Goal: Obtain resource: Download file/media

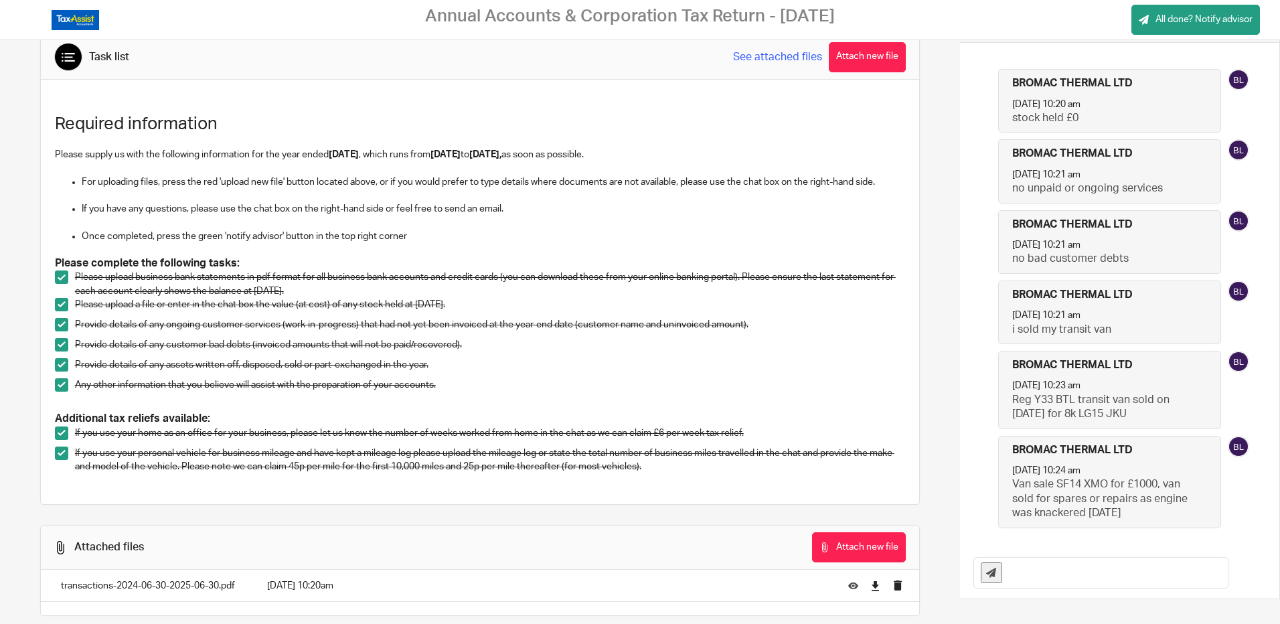
scroll to position [51, 0]
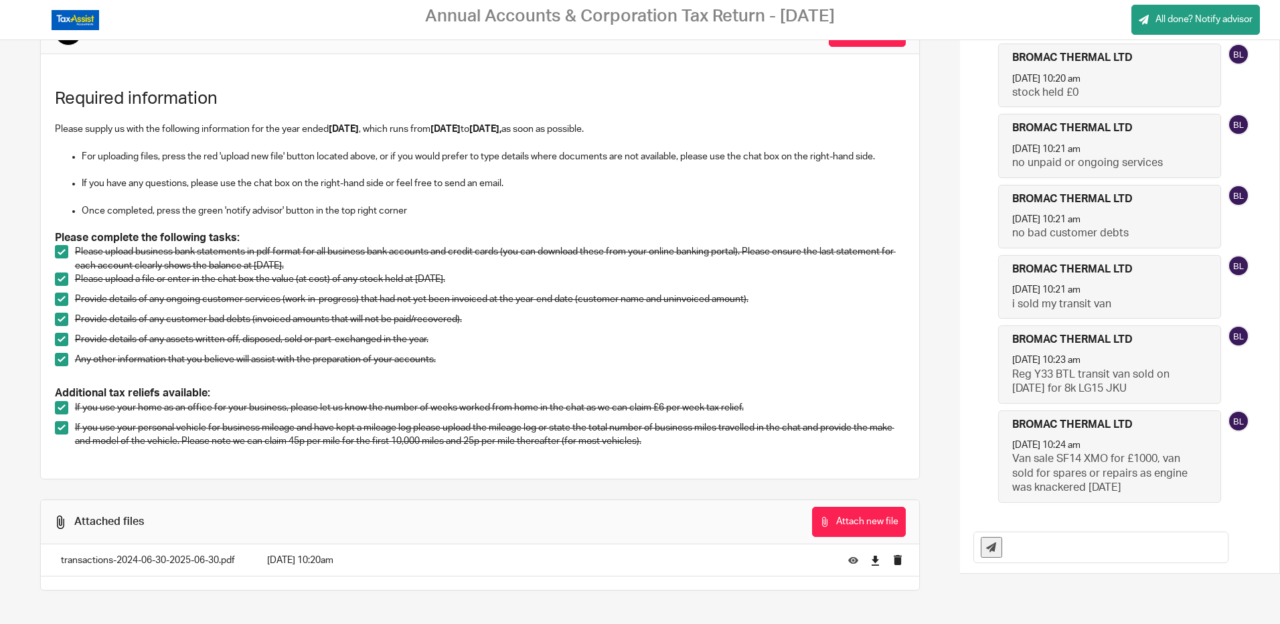
click at [149, 560] on p "transactions-2024-06-30-2025-06-30.pdf" at bounding box center [150, 560] width 179 height 13
click at [848, 557] on icon at bounding box center [853, 560] width 10 height 10
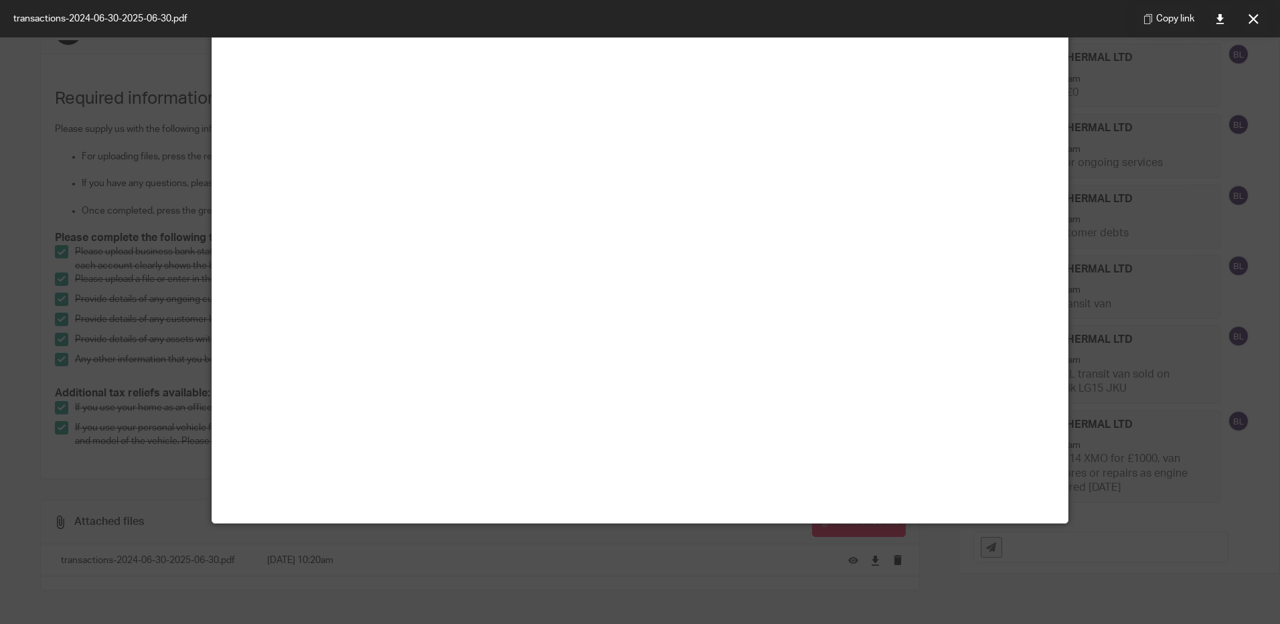
scroll to position [0, 0]
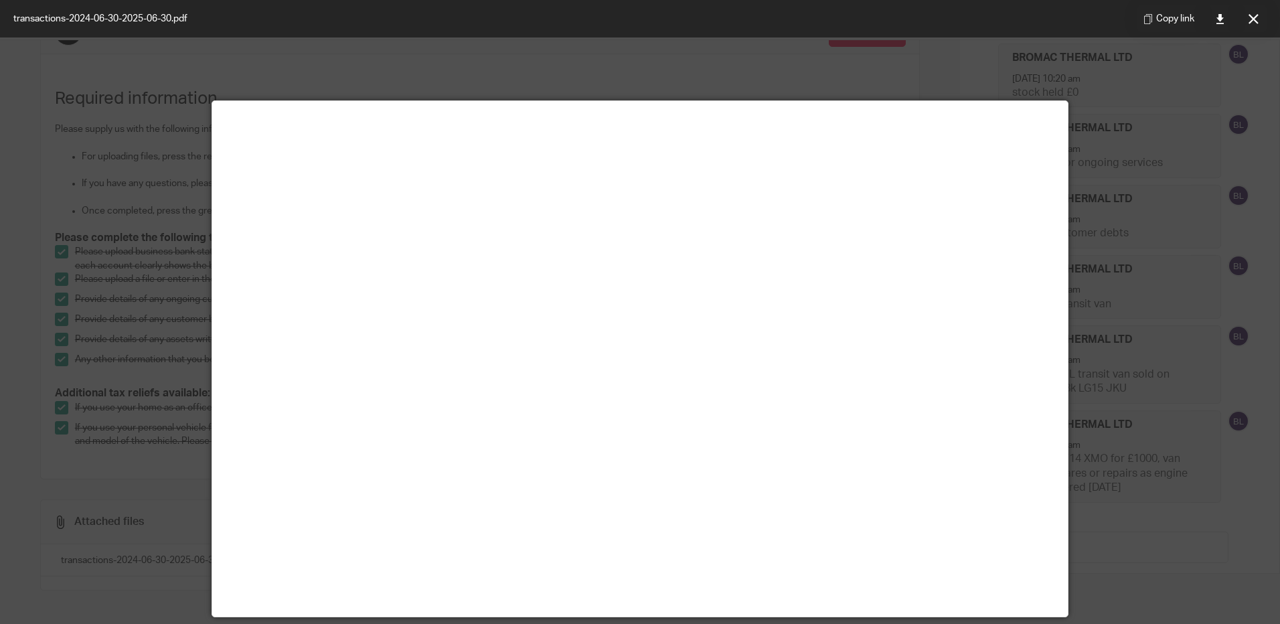
click at [586, 59] on div at bounding box center [640, 312] width 1280 height 624
click at [613, 12] on div "transactions-2024-06-30-2025-06-30.pdf Copy link" at bounding box center [640, 18] width 1280 height 37
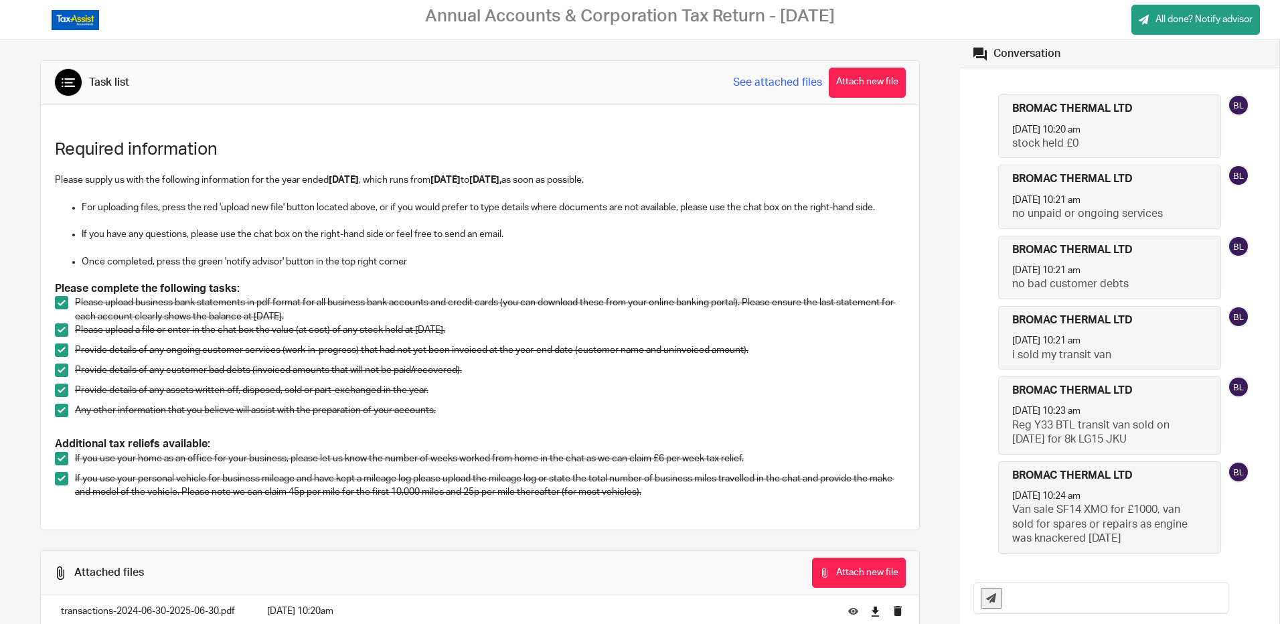
click at [344, 374] on p "Provide details of any customer bad debts (invoiced amounts that will not be pa…" at bounding box center [490, 369] width 831 height 13
click at [344, 400] on div "Provide details of any assets written off, disposed, sold or part-exchanged in …" at bounding box center [490, 394] width 831 height 20
